Goal: Information Seeking & Learning: Check status

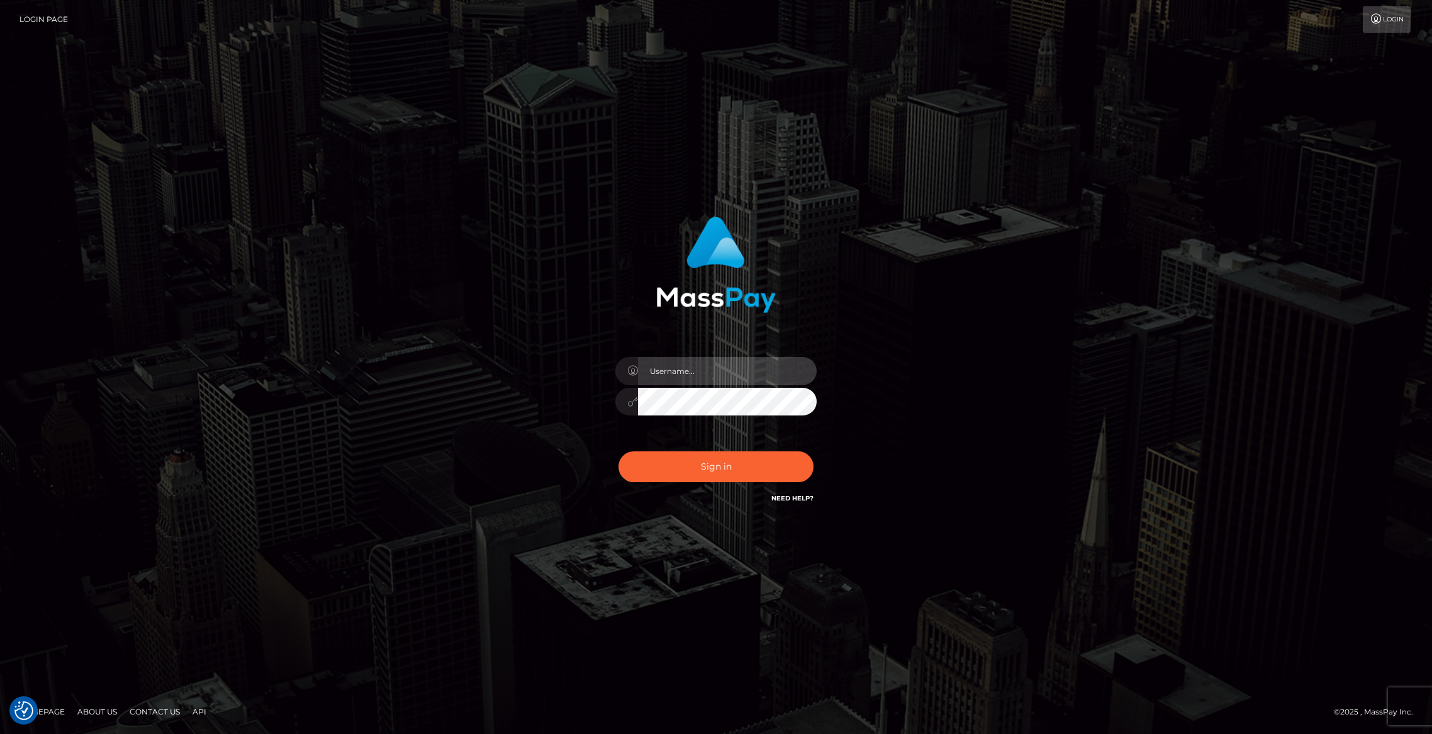
type input "brentg"
click at [705, 456] on button "Sign in" at bounding box center [716, 466] width 195 height 31
type input "brentg"
click at [726, 456] on button "Sign in" at bounding box center [716, 466] width 195 height 31
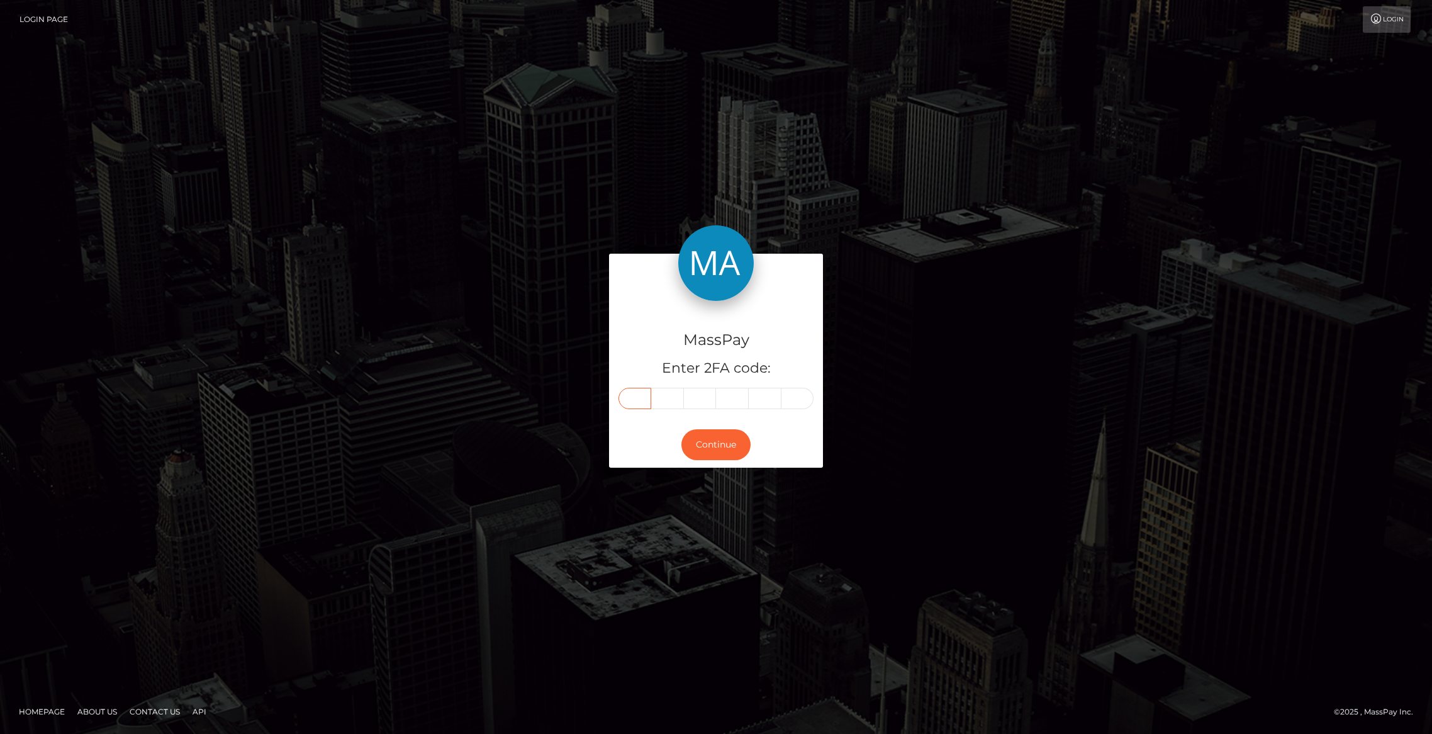
paste input "1"
type input "1"
type input "8"
type input "6"
type input "3"
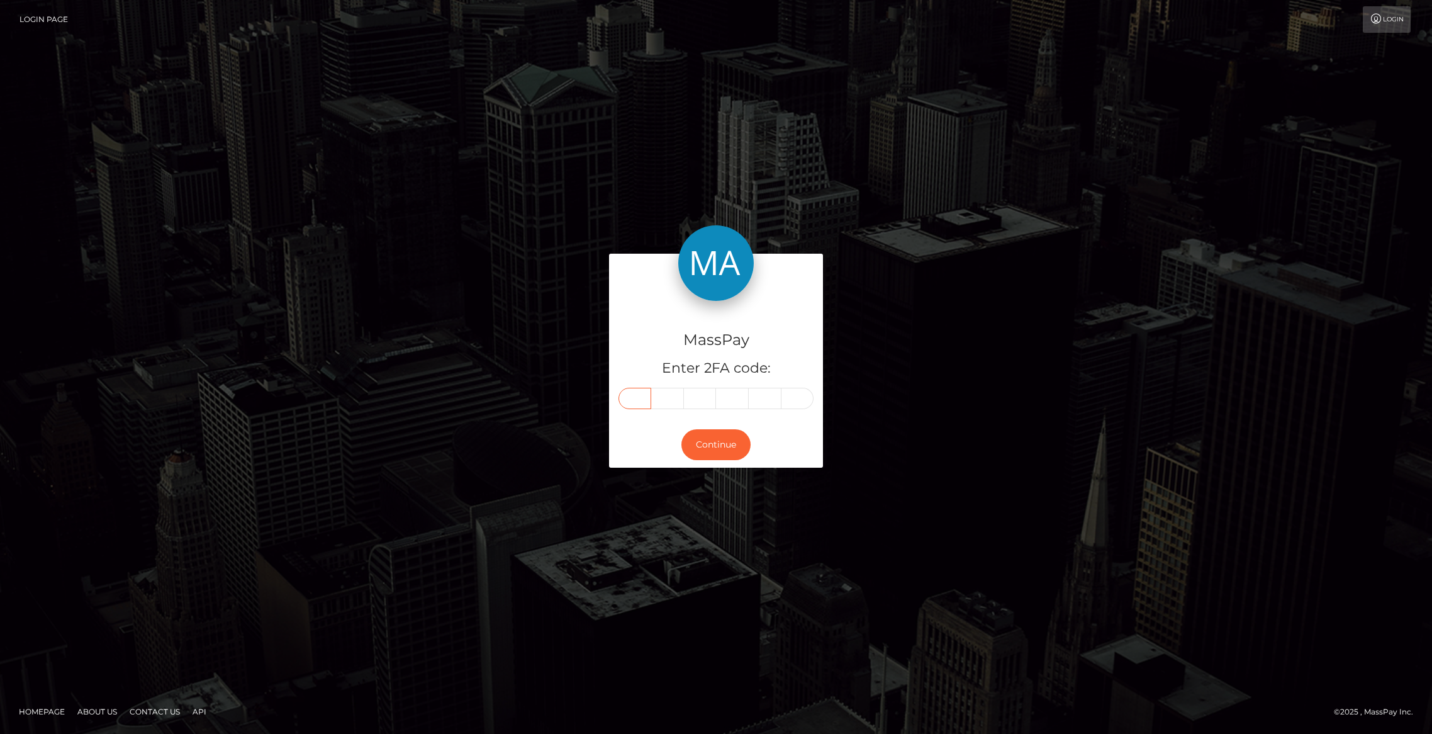
type input "2"
type input "1"
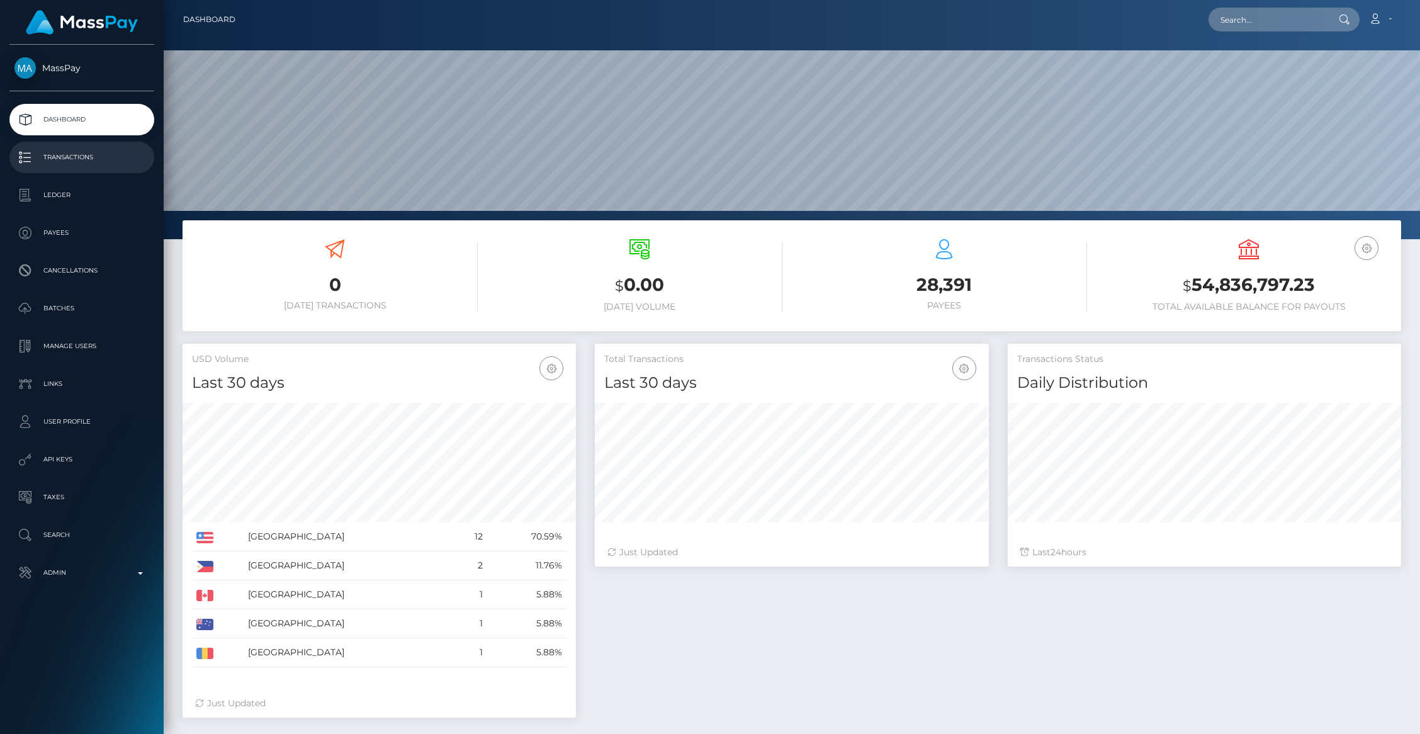
scroll to position [223, 393]
click at [133, 588] on link "Admin" at bounding box center [81, 572] width 145 height 31
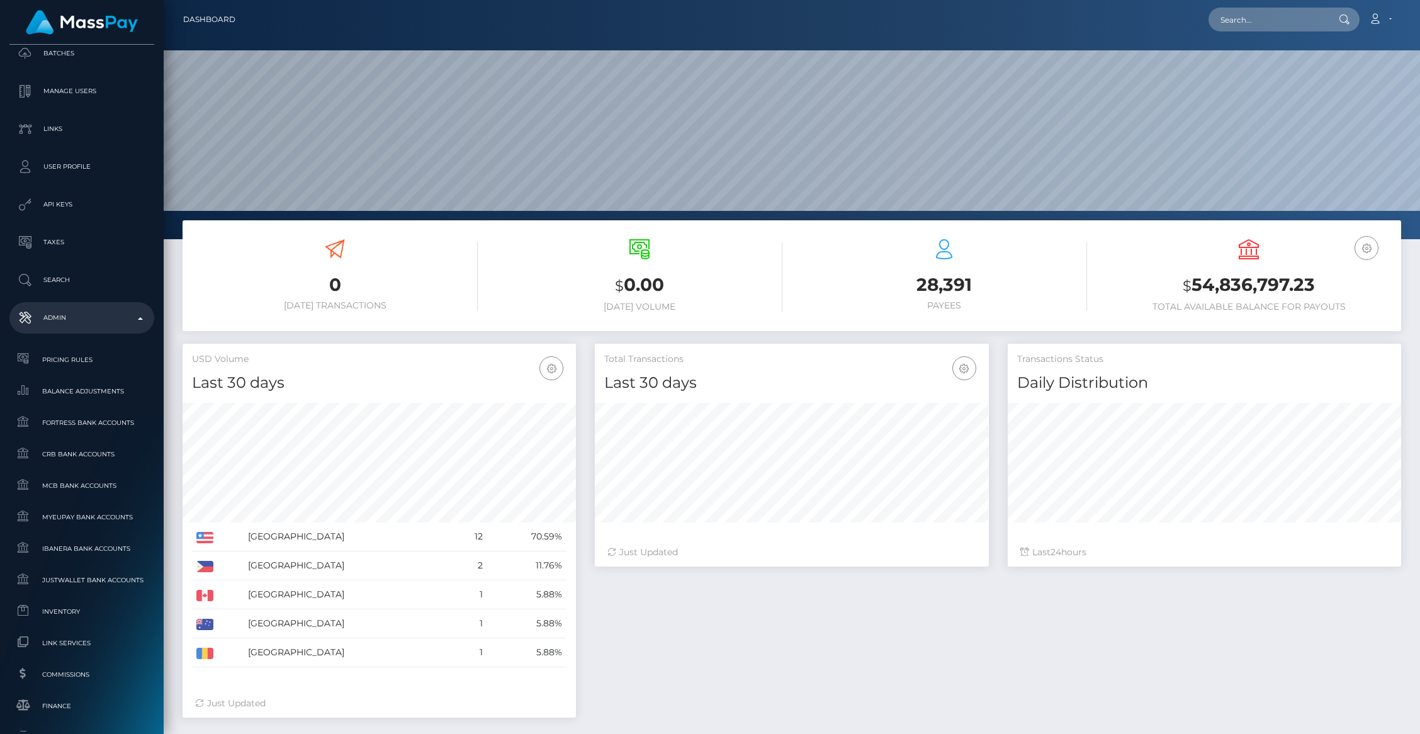
scroll to position [583, 0]
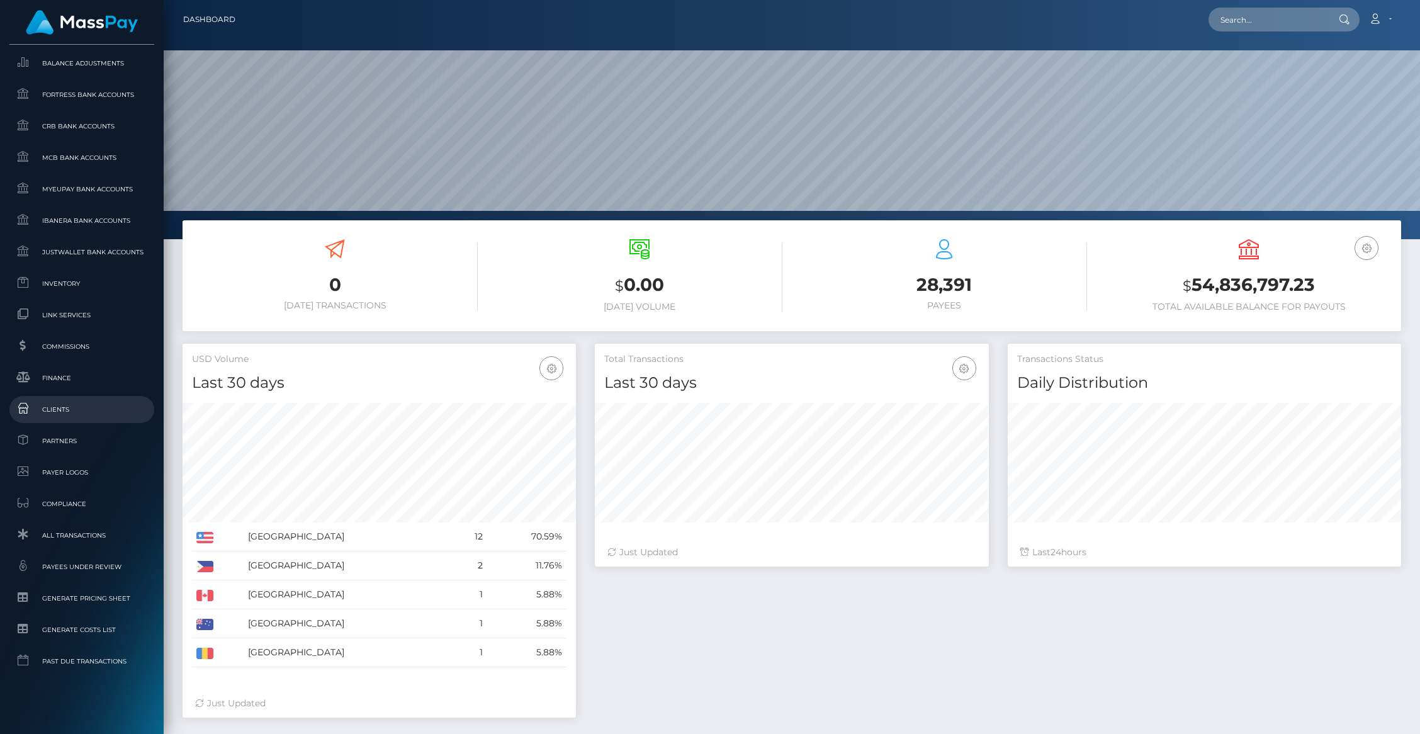
click at [72, 412] on span "Clients" at bounding box center [81, 409] width 135 height 14
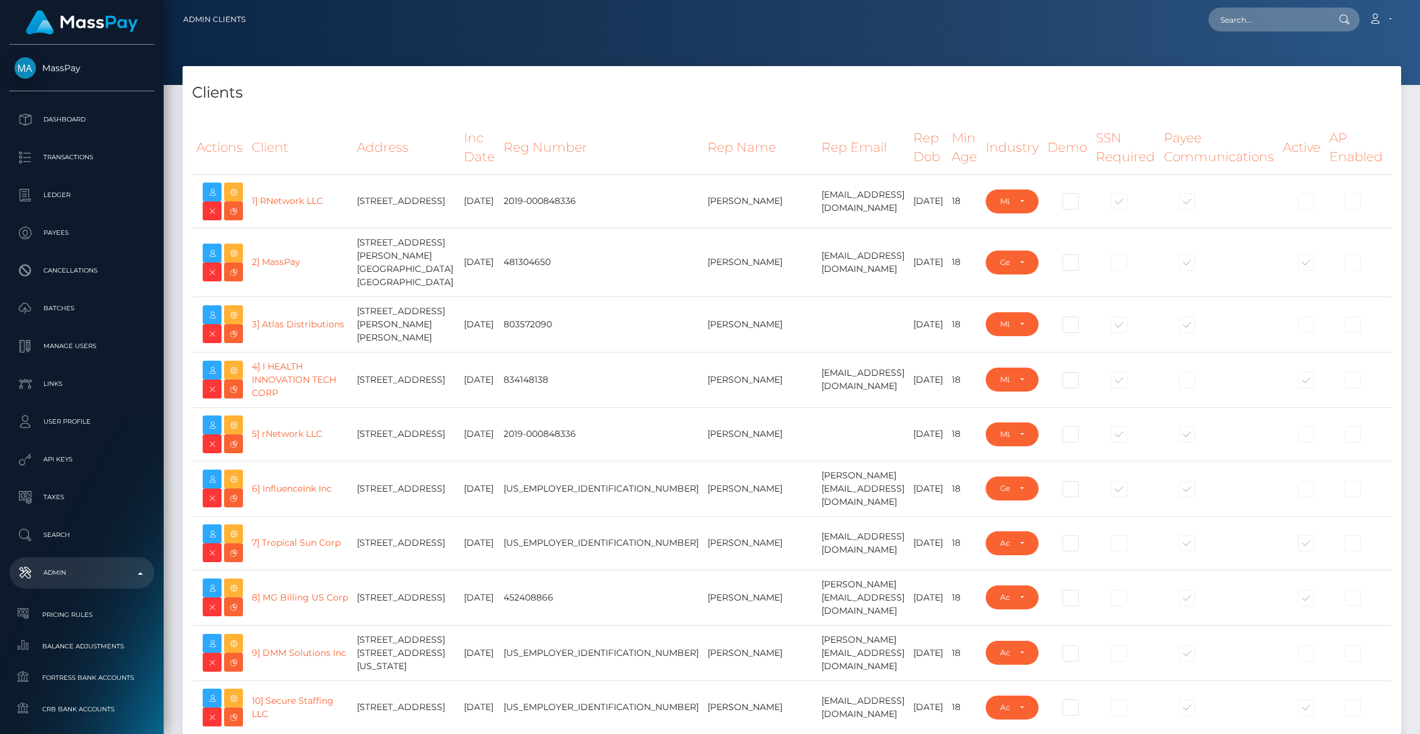
select select "223"
click at [817, 424] on td at bounding box center [863, 433] width 92 height 53
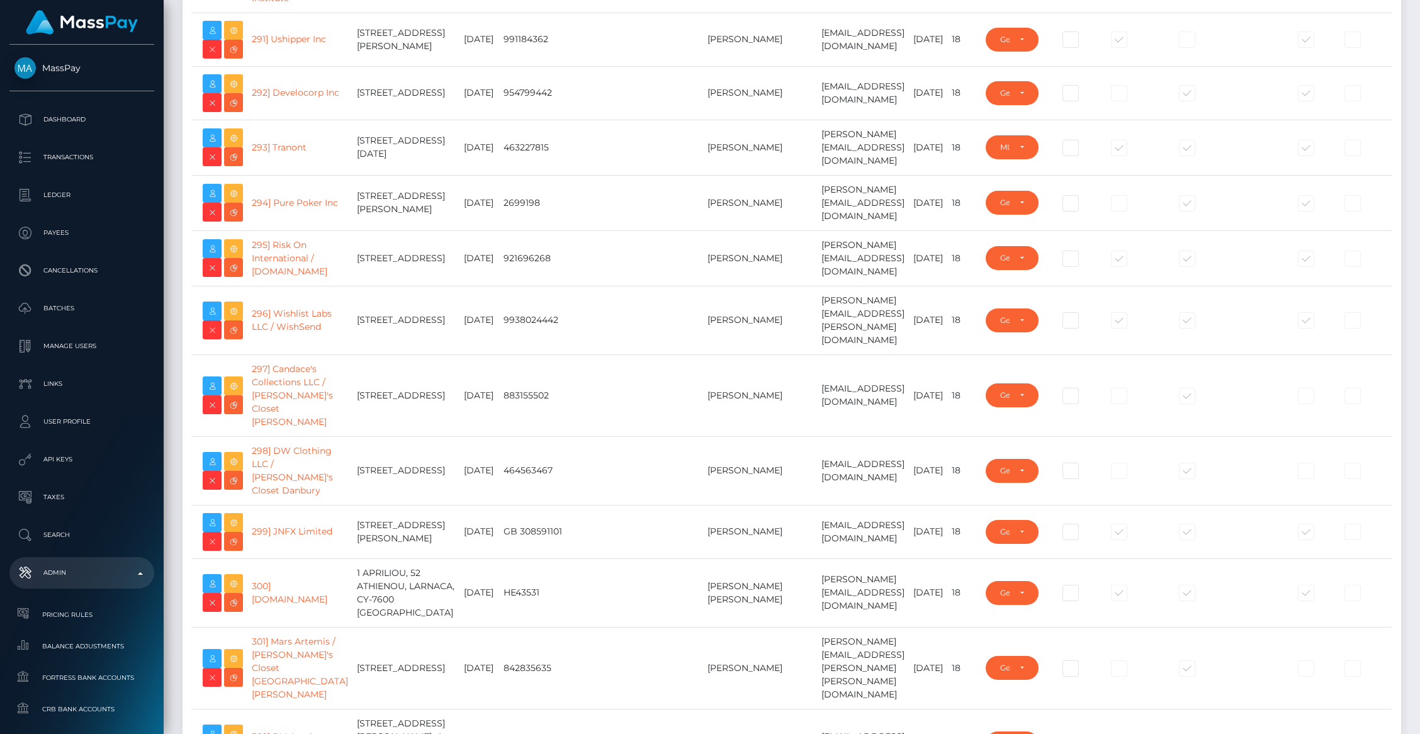
scroll to position [20240, 0]
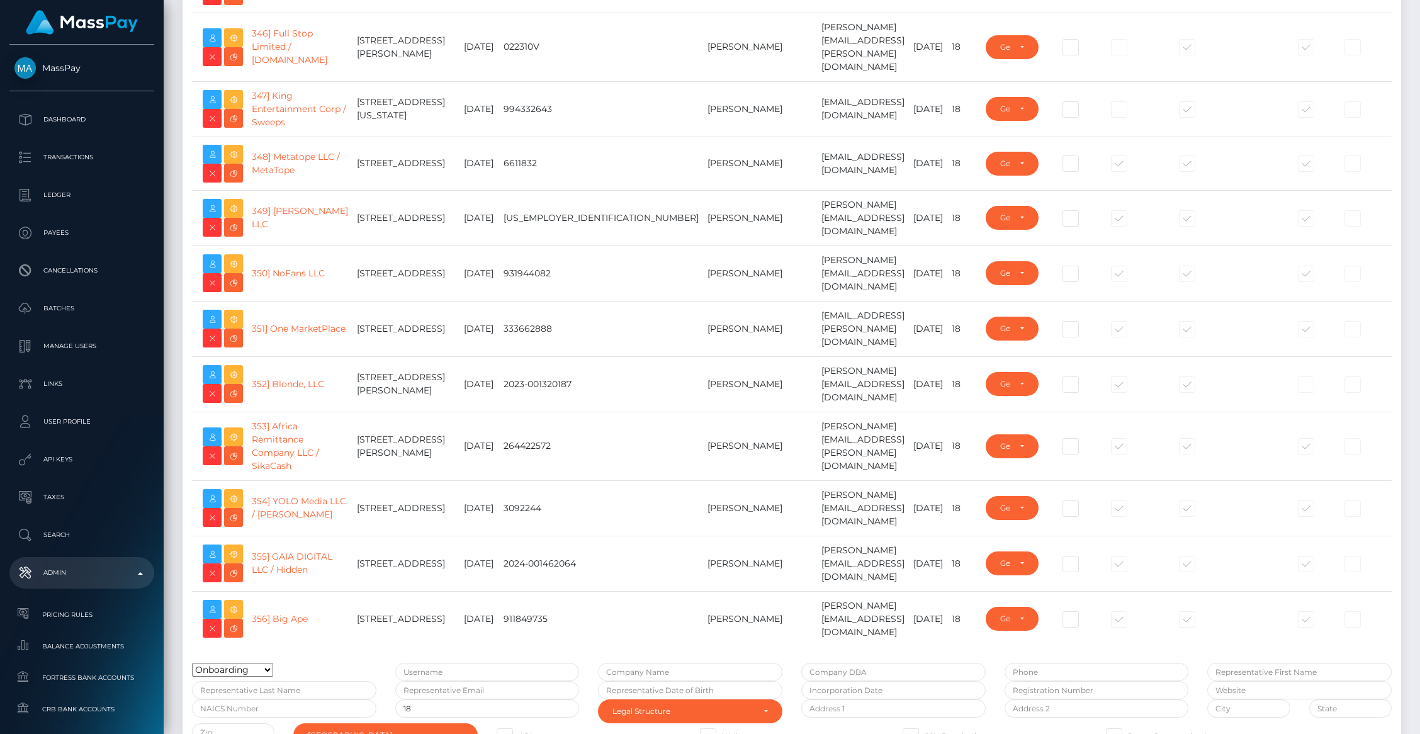
type input "brentg"
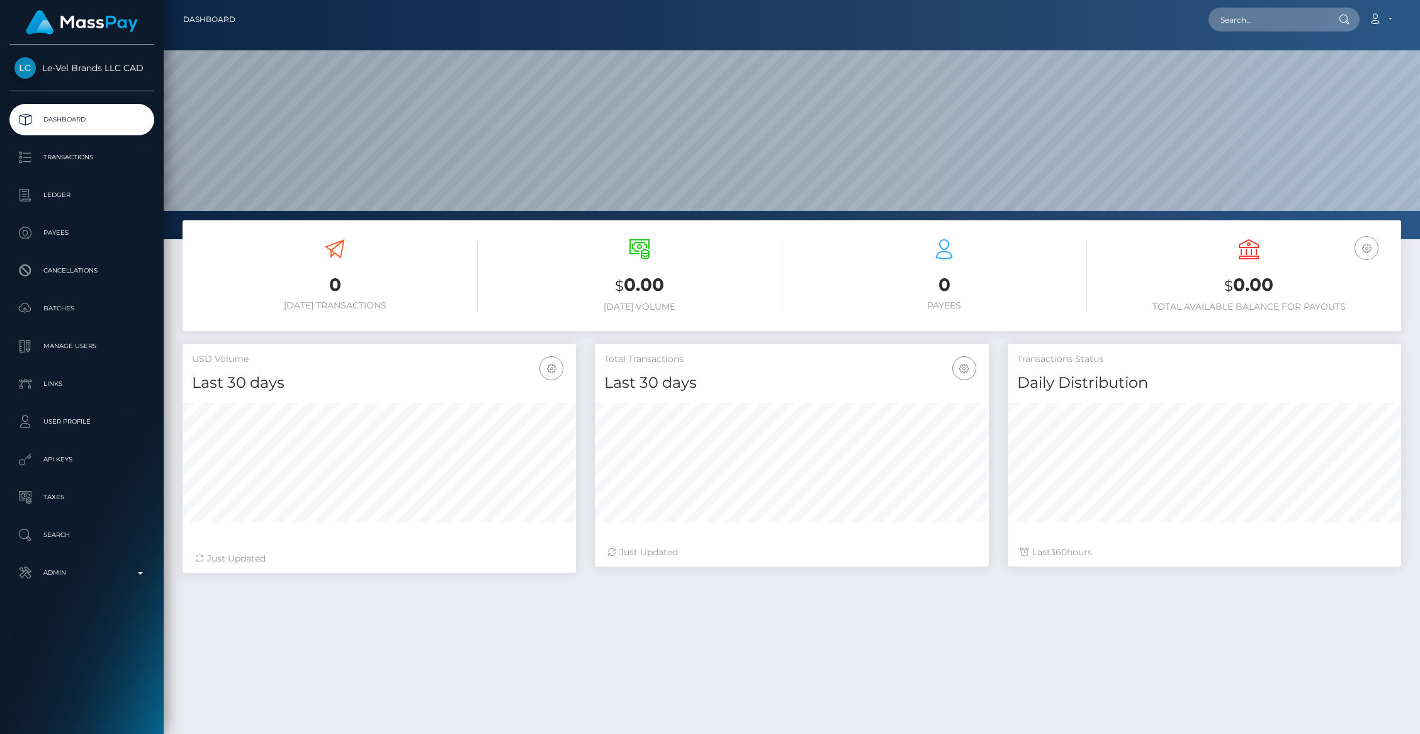
scroll to position [223, 393]
click at [1367, 250] on icon "button" at bounding box center [1366, 248] width 15 height 16
click at [1331, 292] on link "CAD Balance" at bounding box center [1328, 287] width 101 height 23
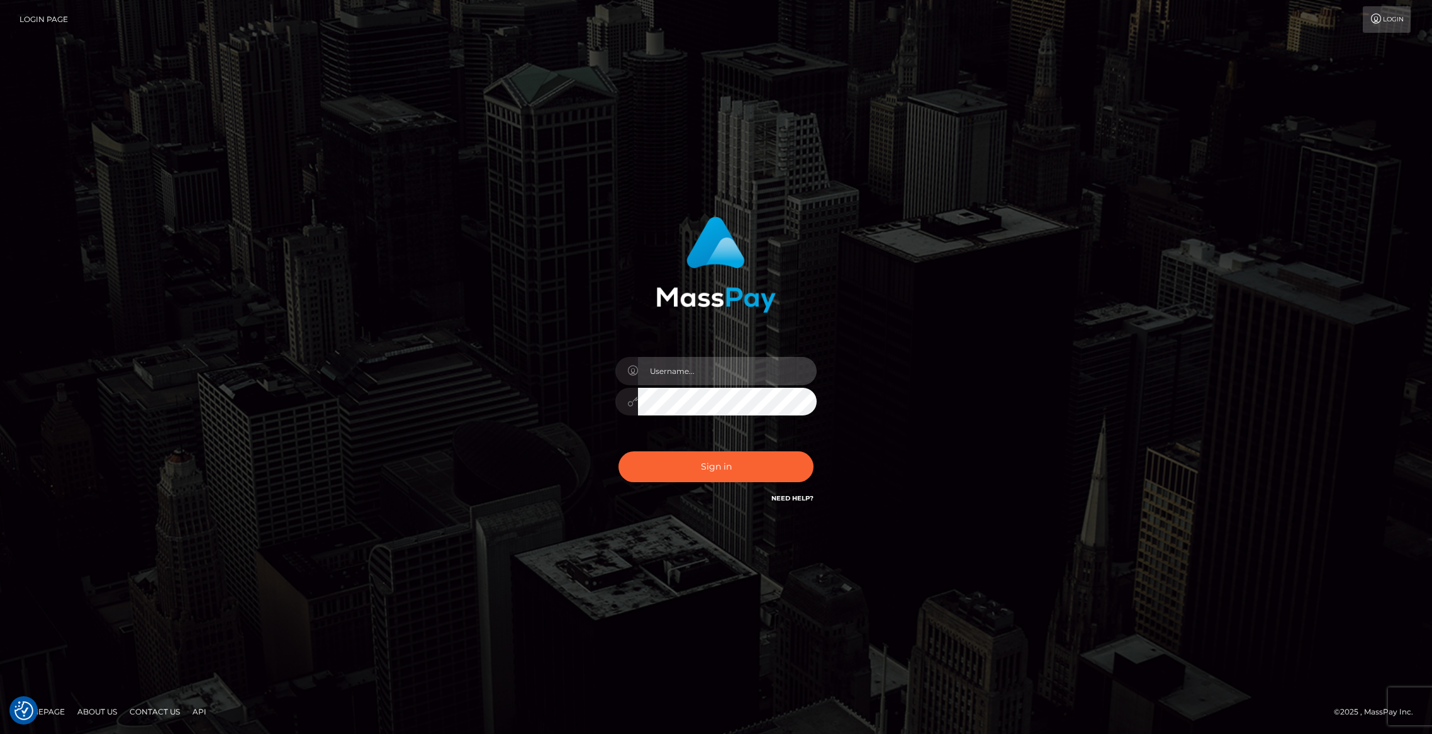
type input "brentg"
click at [714, 470] on button "Sign in" at bounding box center [716, 466] width 195 height 31
type input "brentg"
click at [714, 470] on button "Sign in" at bounding box center [716, 466] width 195 height 31
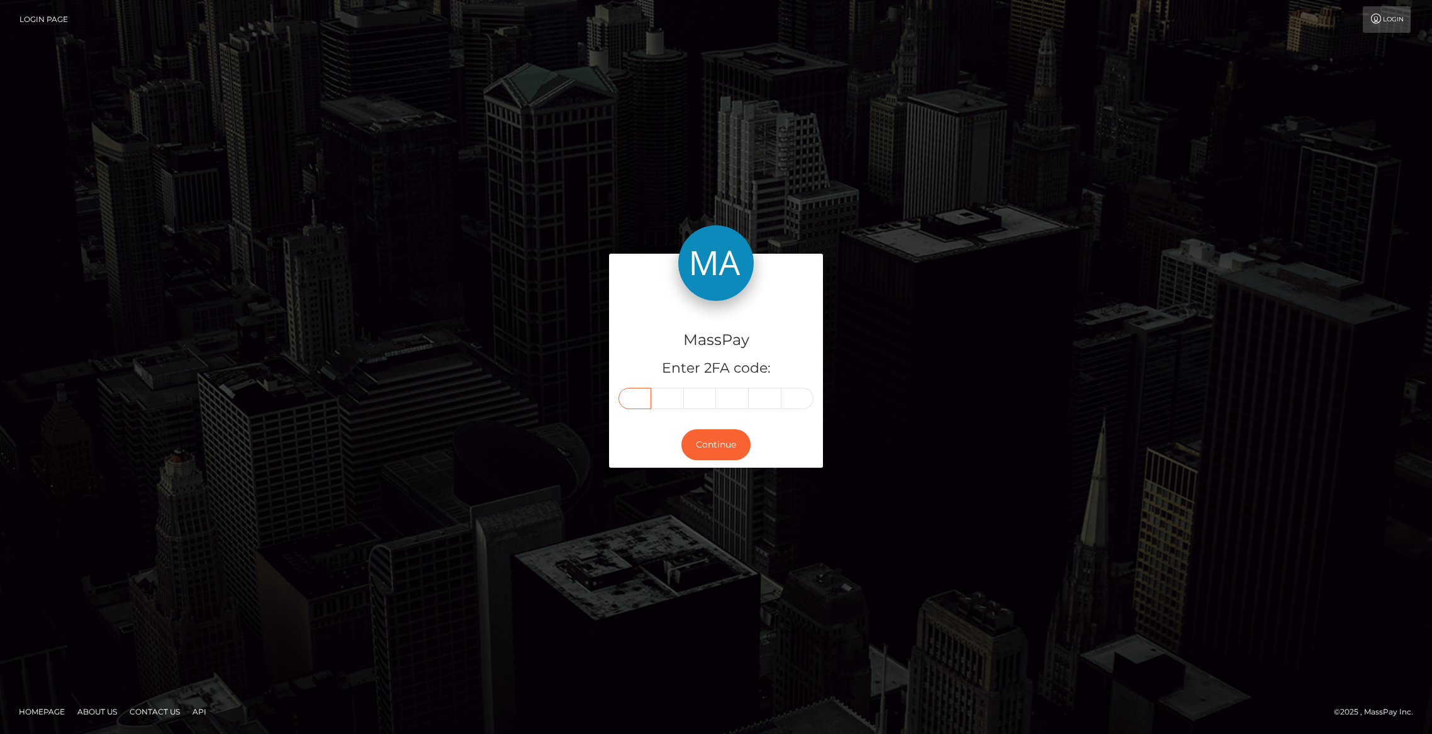
paste input "1"
type input "1"
type input "8"
type input "3"
type input "6"
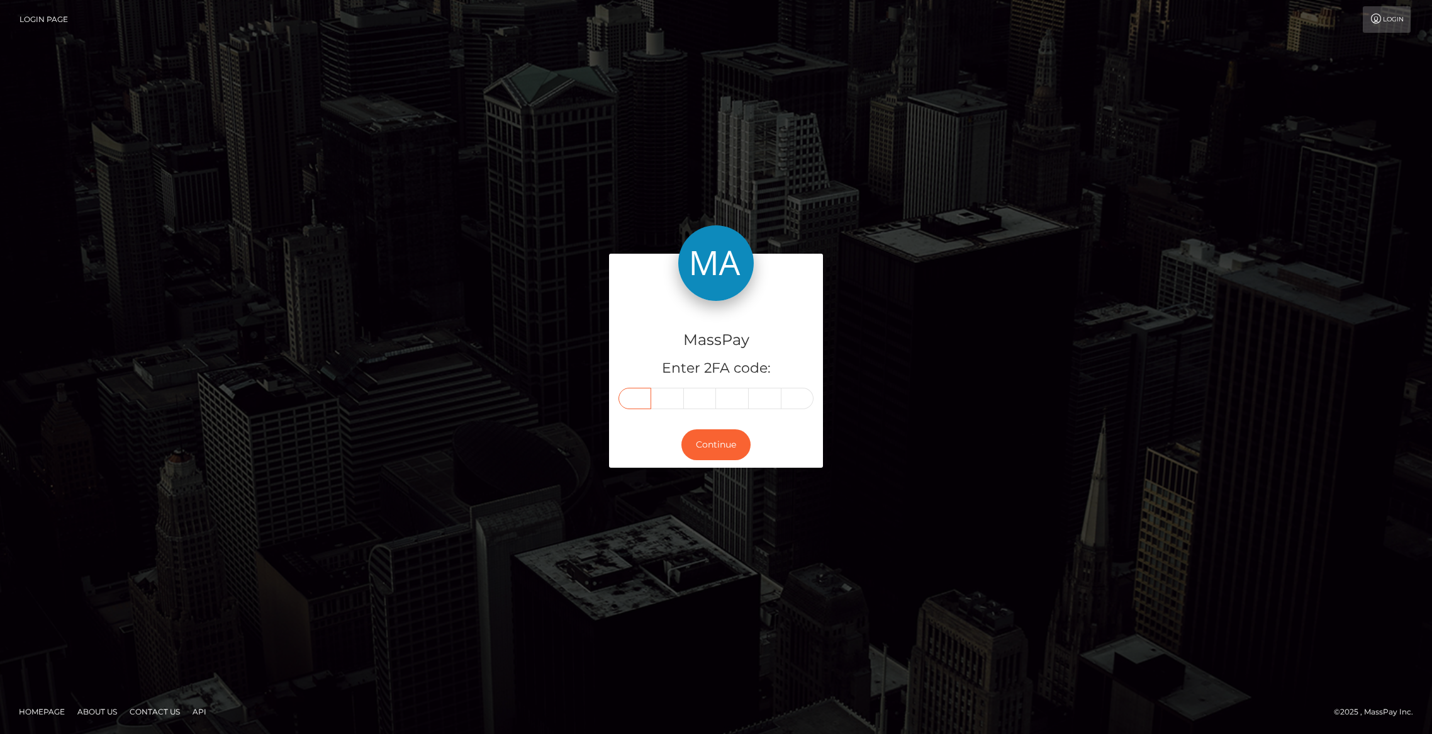
type input "2"
type input "3"
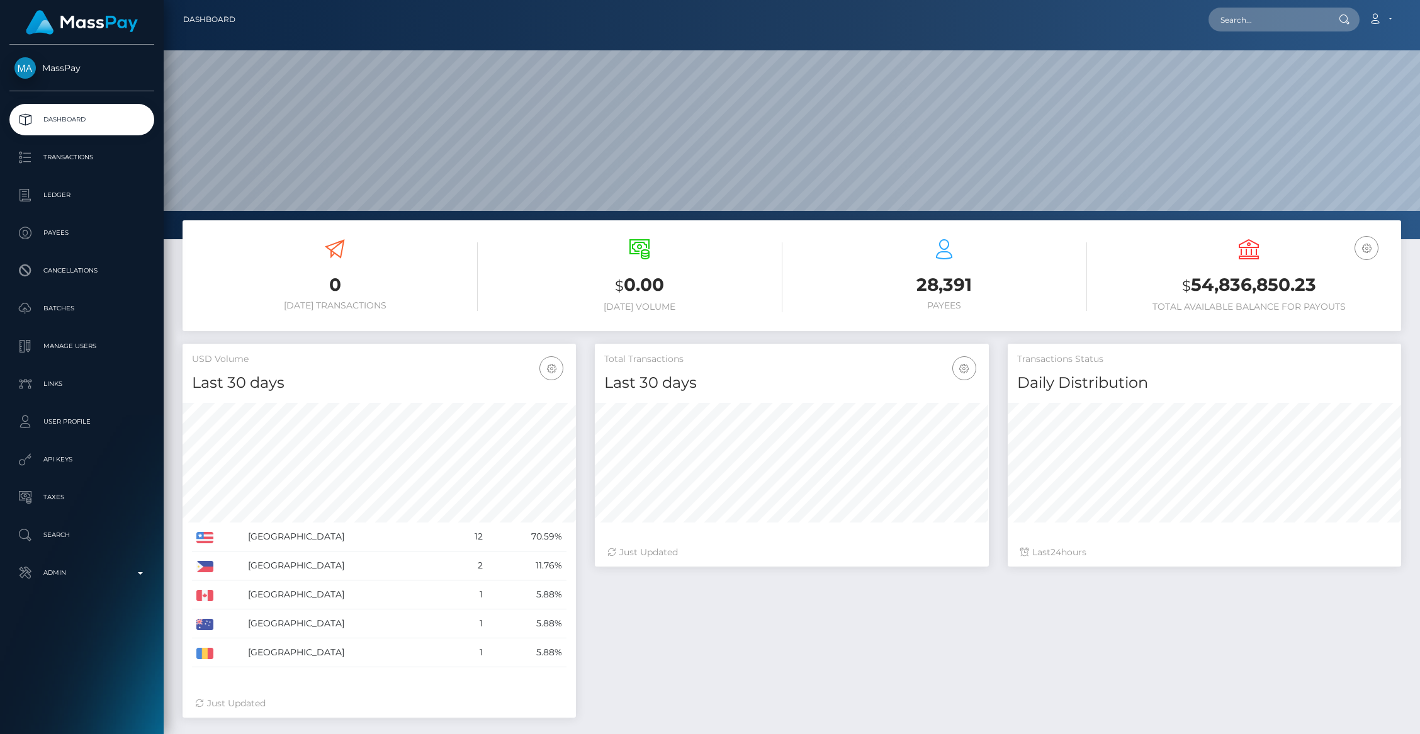
scroll to position [223, 393]
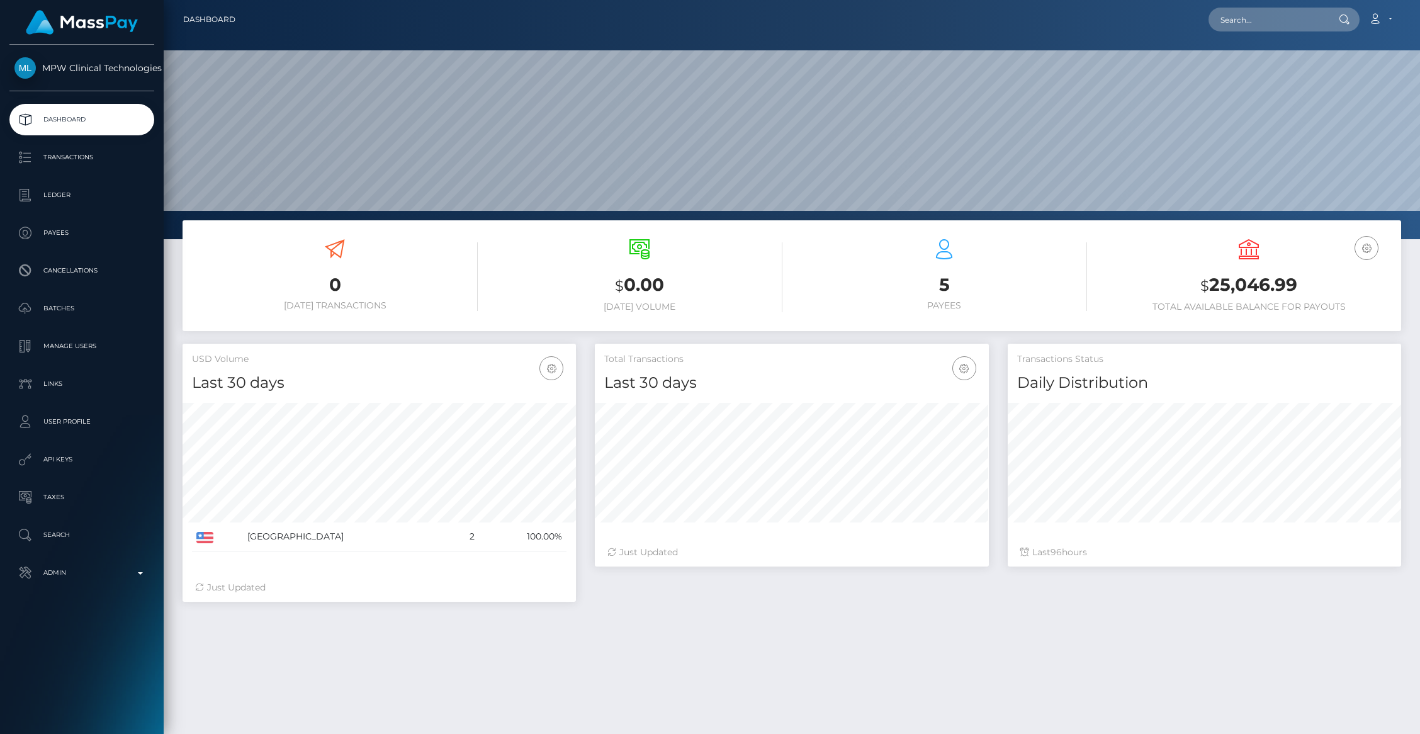
scroll to position [223, 393]
click at [103, 166] on p "Transactions" at bounding box center [81, 157] width 135 height 19
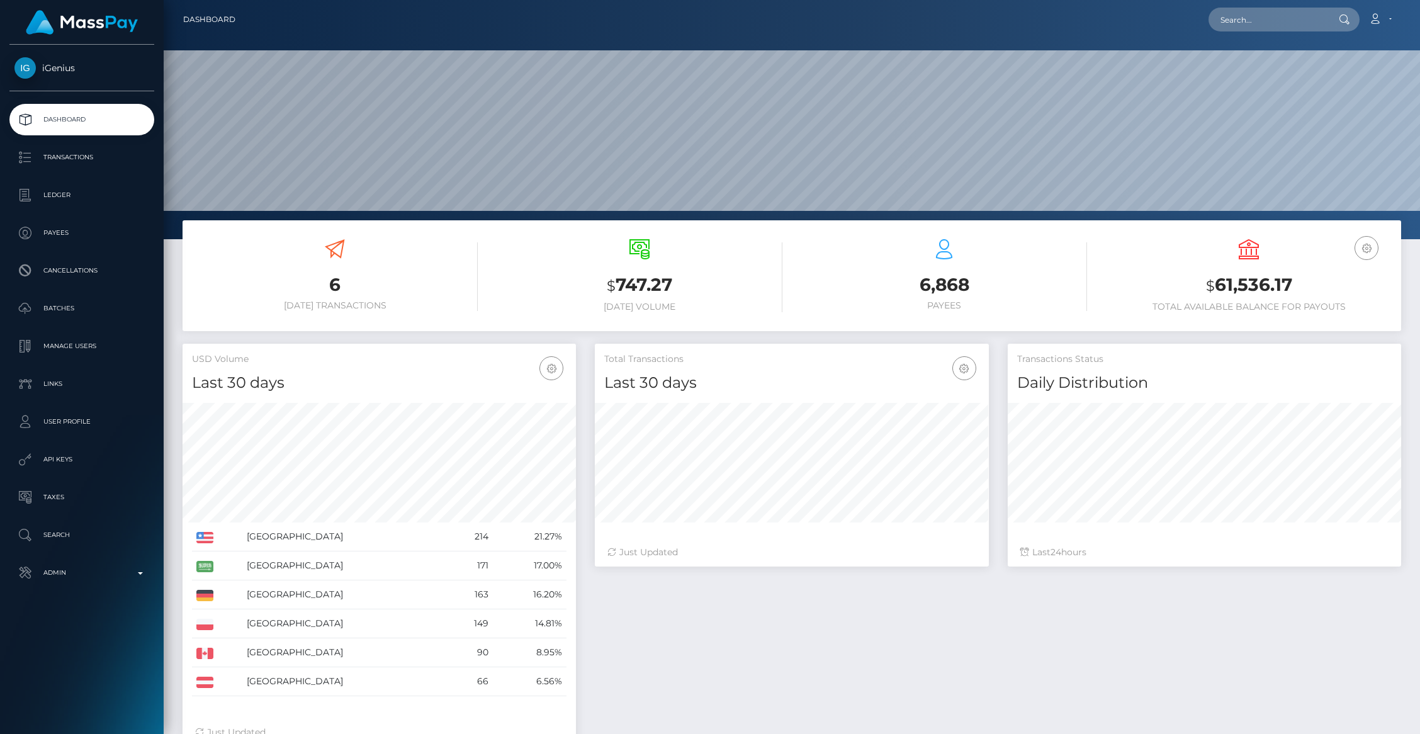
scroll to position [223, 393]
click at [63, 118] on p "Dashboard" at bounding box center [81, 119] width 135 height 19
click at [77, 202] on p "Ledger" at bounding box center [81, 195] width 135 height 19
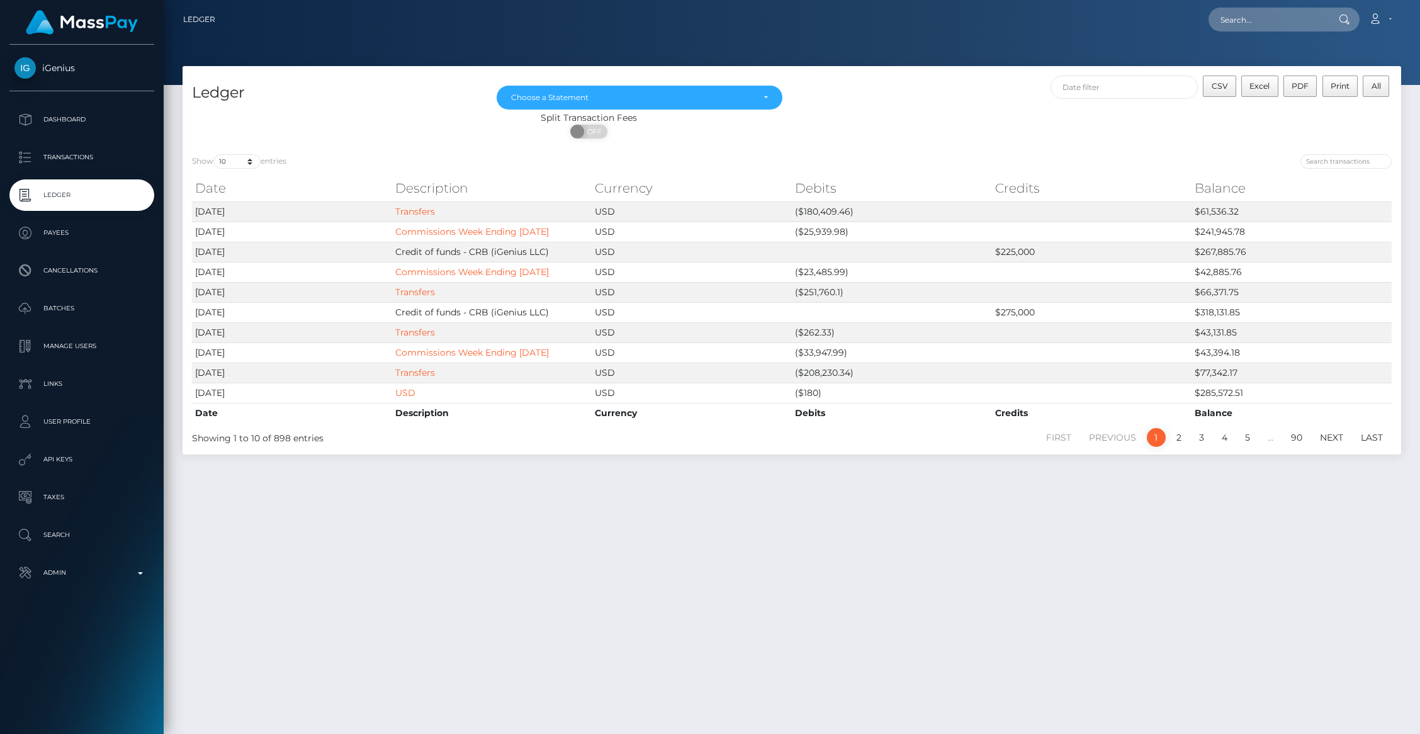
click at [405, 482] on div "Ledger [DATE] [DATE] [DATE] [DATE] [DATE] [DATE] [DATE] [DATE] [DATE] [DATE] [D…" at bounding box center [792, 394] width 1256 height 656
click at [277, 177] on th "Date" at bounding box center [292, 188] width 200 height 25
click at [269, 174] on div "Date Description Currency Debits Credits Balance Date Description Currency Debi…" at bounding box center [792, 299] width 1218 height 254
click at [237, 161] on select "10 25 50 100 250" at bounding box center [236, 161] width 47 height 14
select select "25"
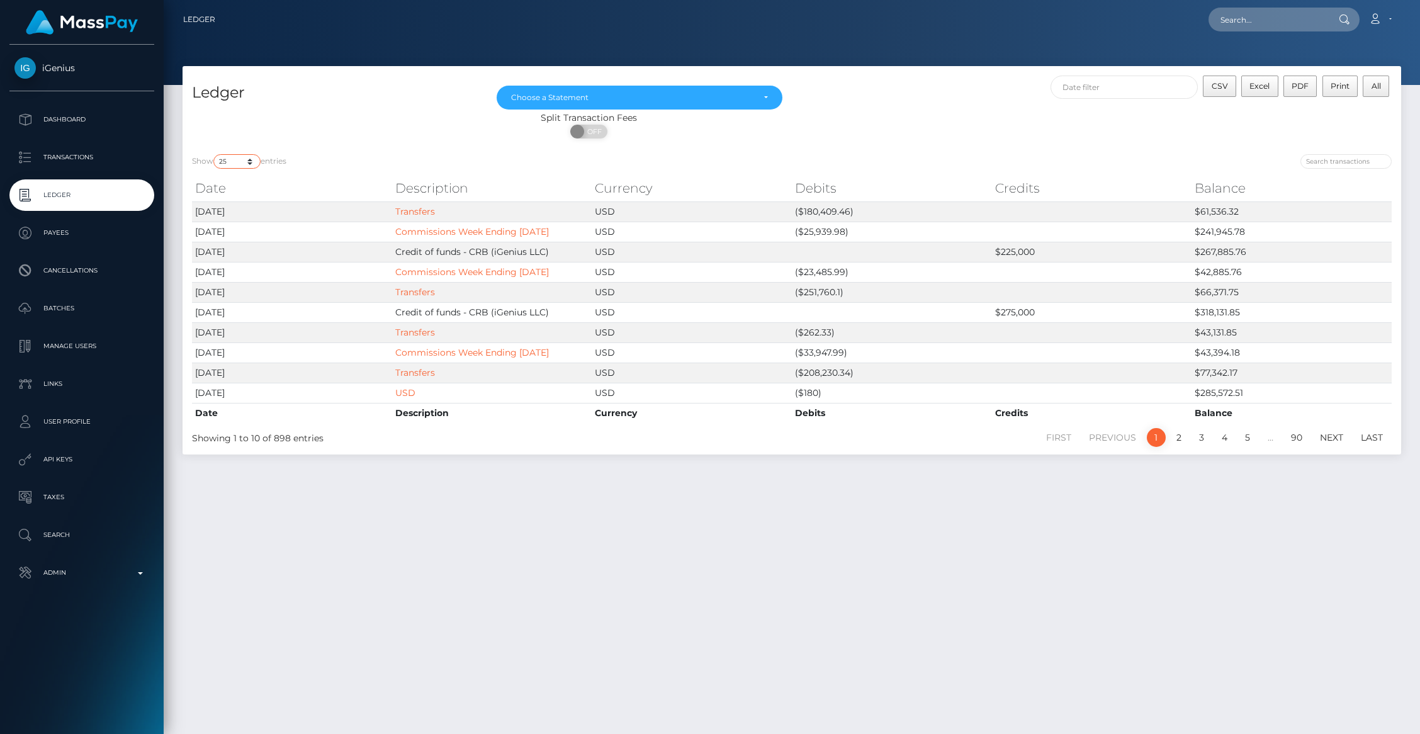
click at [215, 154] on select "10 25 50 100 250" at bounding box center [236, 161] width 47 height 14
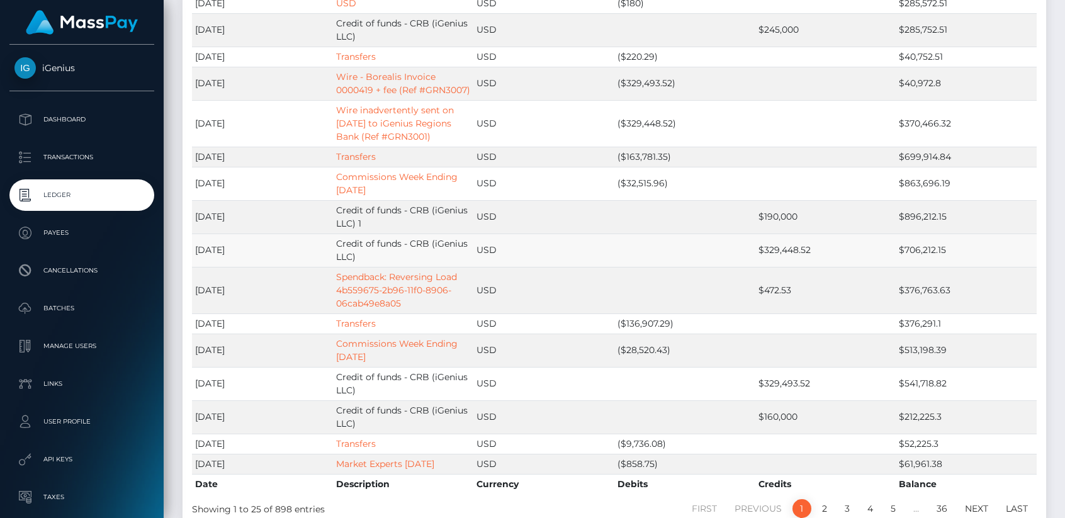
scroll to position [457, 0]
click at [346, 278] on link "Spendback: Reversing Load 4b559675-2b96-11f0-8906-06cab49e8a05" at bounding box center [396, 289] width 121 height 38
click at [346, 277] on link "Spendback: Reversing Load 4b559675-2b96-11f0-8906-06cab49e8a05" at bounding box center [396, 289] width 121 height 38
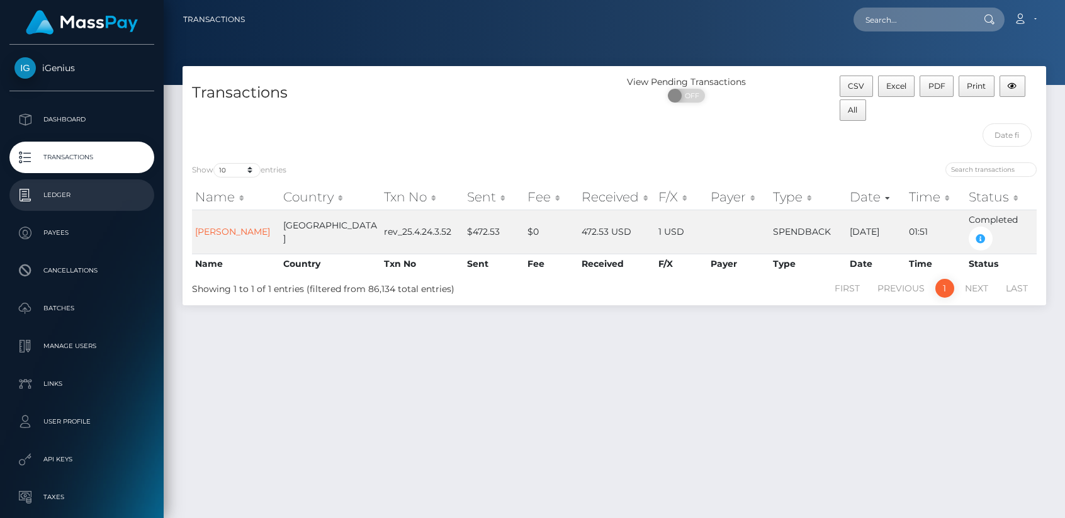
click at [86, 193] on p "Ledger" at bounding box center [81, 195] width 135 height 19
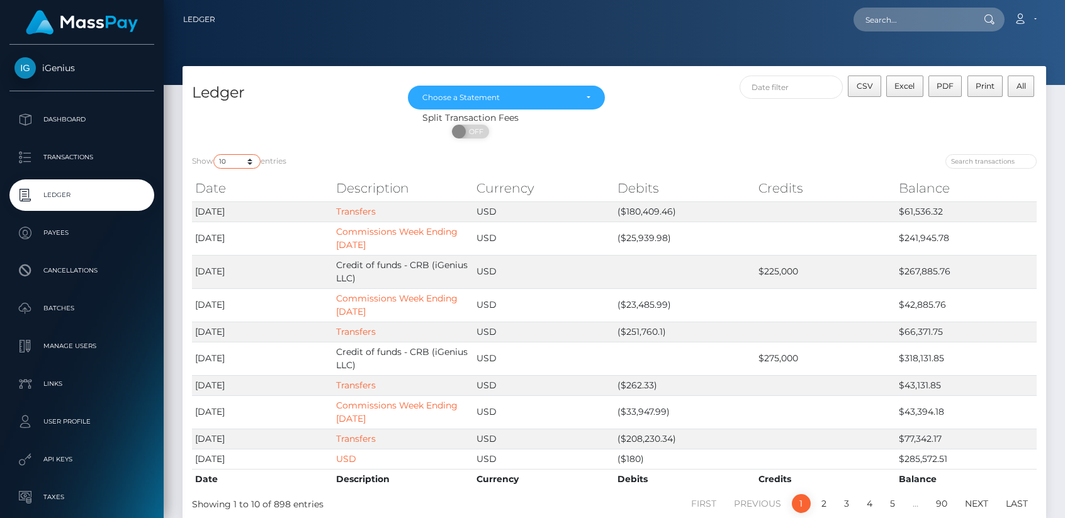
click at [252, 157] on select "10 25 50 100 250" at bounding box center [236, 161] width 47 height 14
click at [215, 154] on select "10 25 50 100 250" at bounding box center [236, 161] width 47 height 14
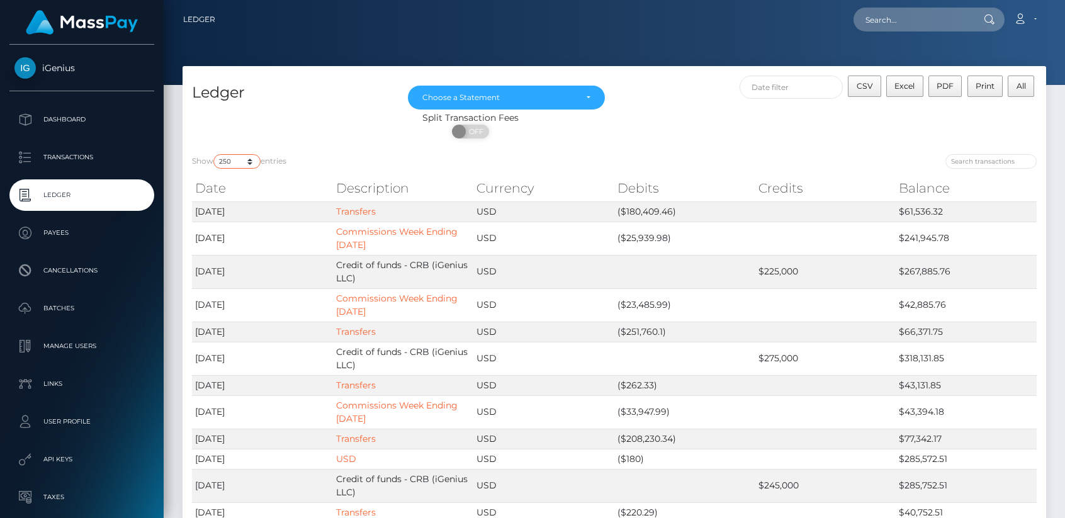
click at [240, 165] on select "10 25 50 100 250" at bounding box center [236, 161] width 47 height 14
click at [235, 158] on select "10 25 50 100 250" at bounding box center [236, 161] width 47 height 14
select select "10"
click at [215, 154] on select "10 25 50 100 250" at bounding box center [236, 161] width 47 height 14
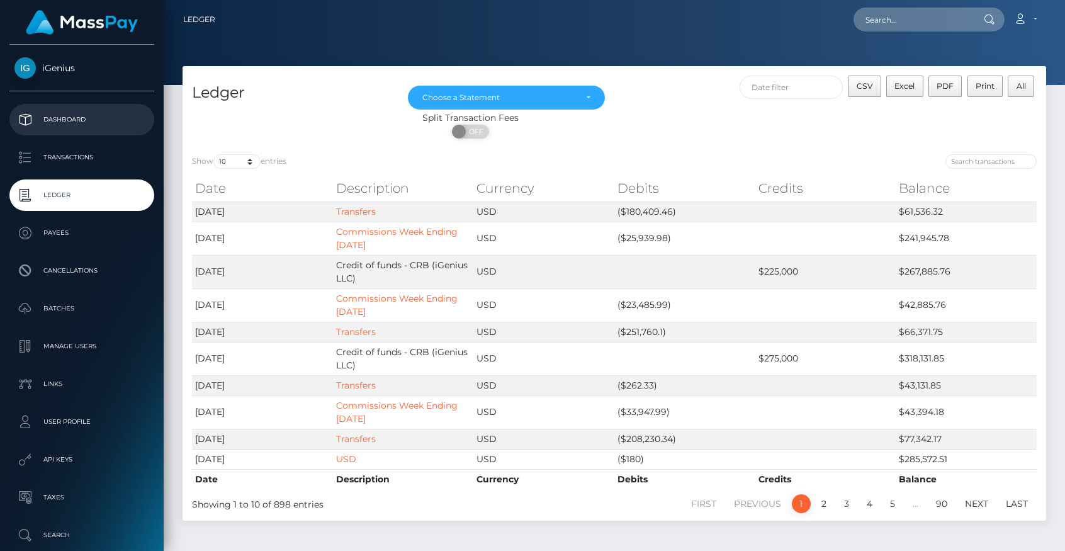
click at [72, 123] on p "Dashboard" at bounding box center [81, 119] width 135 height 19
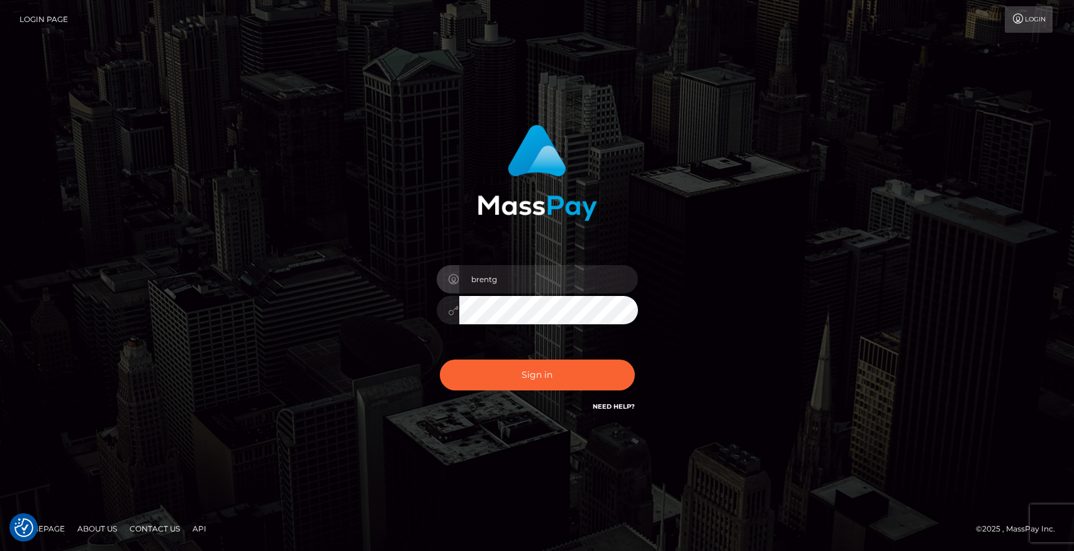
click at [349, 225] on div "brentg Sign in" at bounding box center [537, 275] width 717 height 320
